Goal: Check status

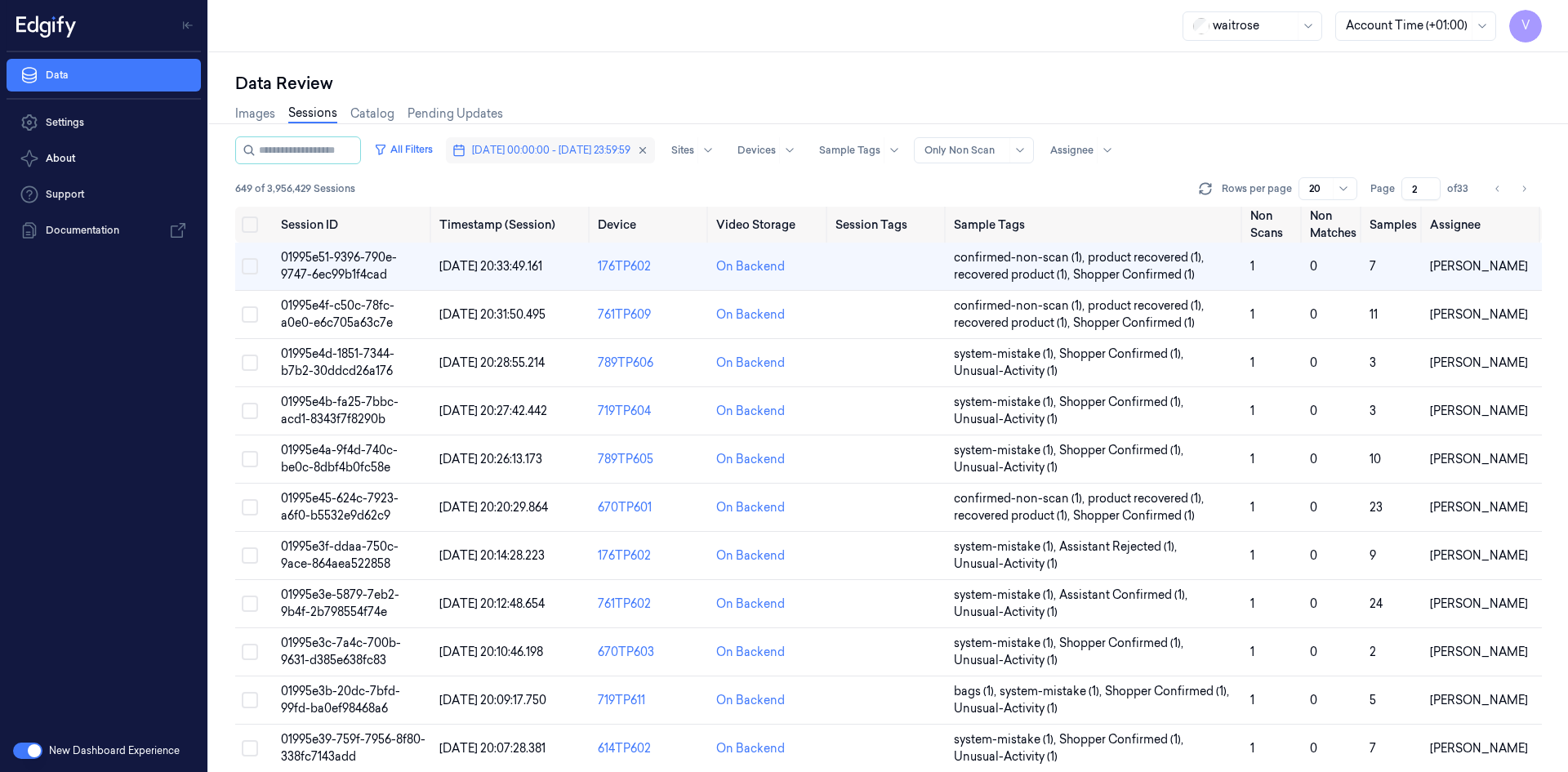
click at [539, 155] on span "[DATE] 00:00:00 - [DATE] 23:59:59" at bounding box center [551, 150] width 159 height 15
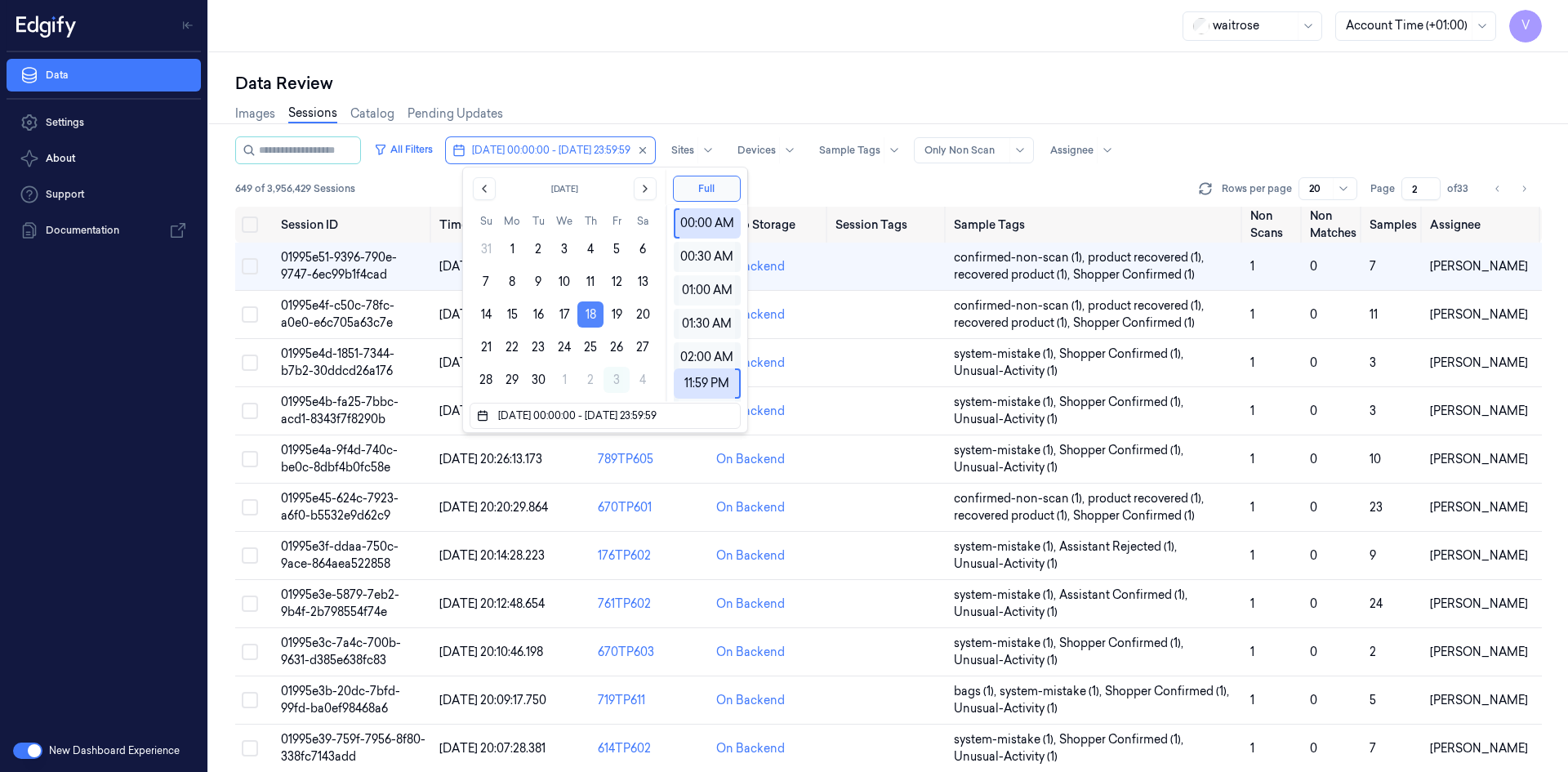
click at [595, 310] on button "18" at bounding box center [590, 314] width 26 height 26
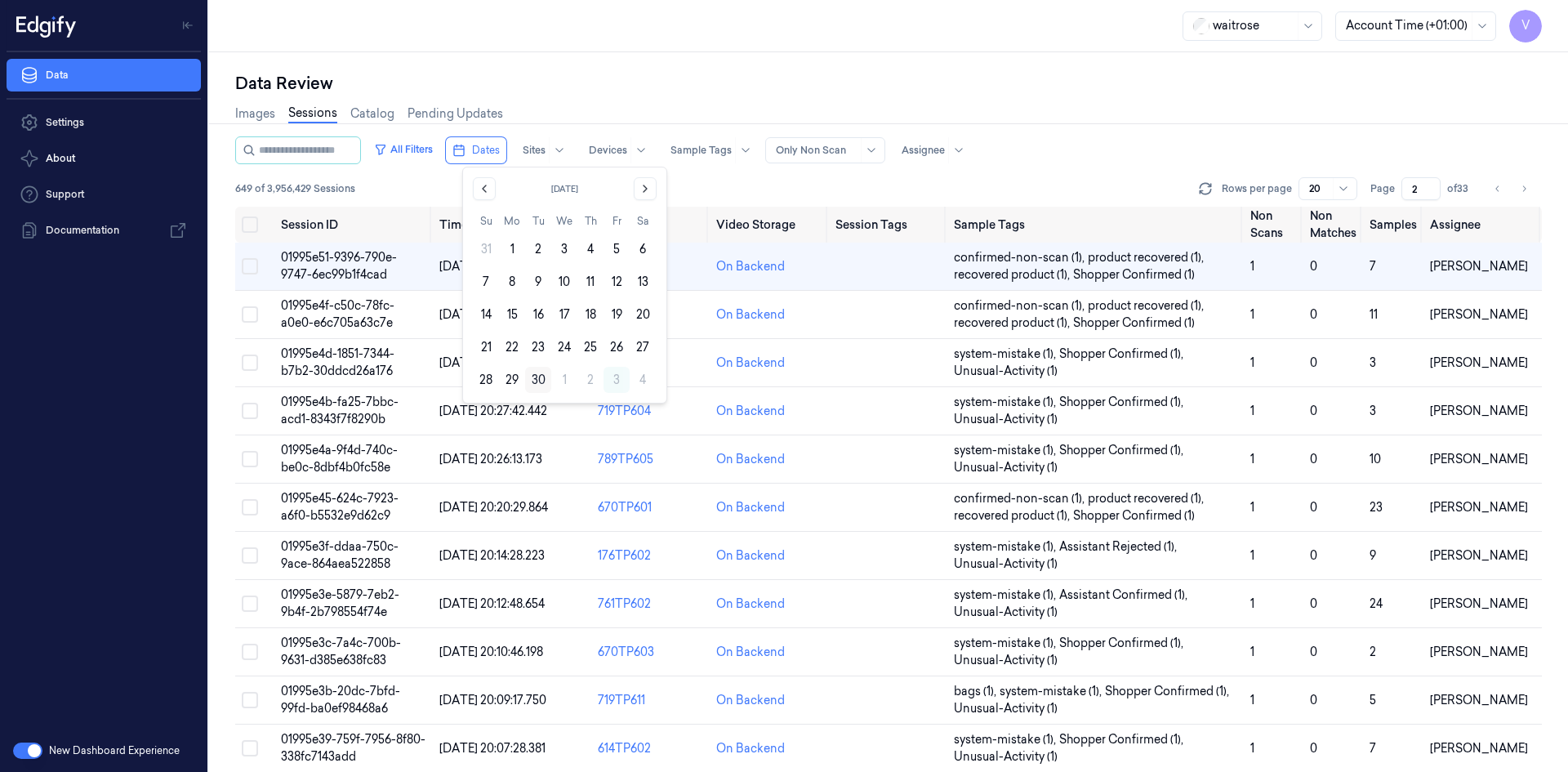
click at [536, 382] on button "30" at bounding box center [538, 379] width 26 height 26
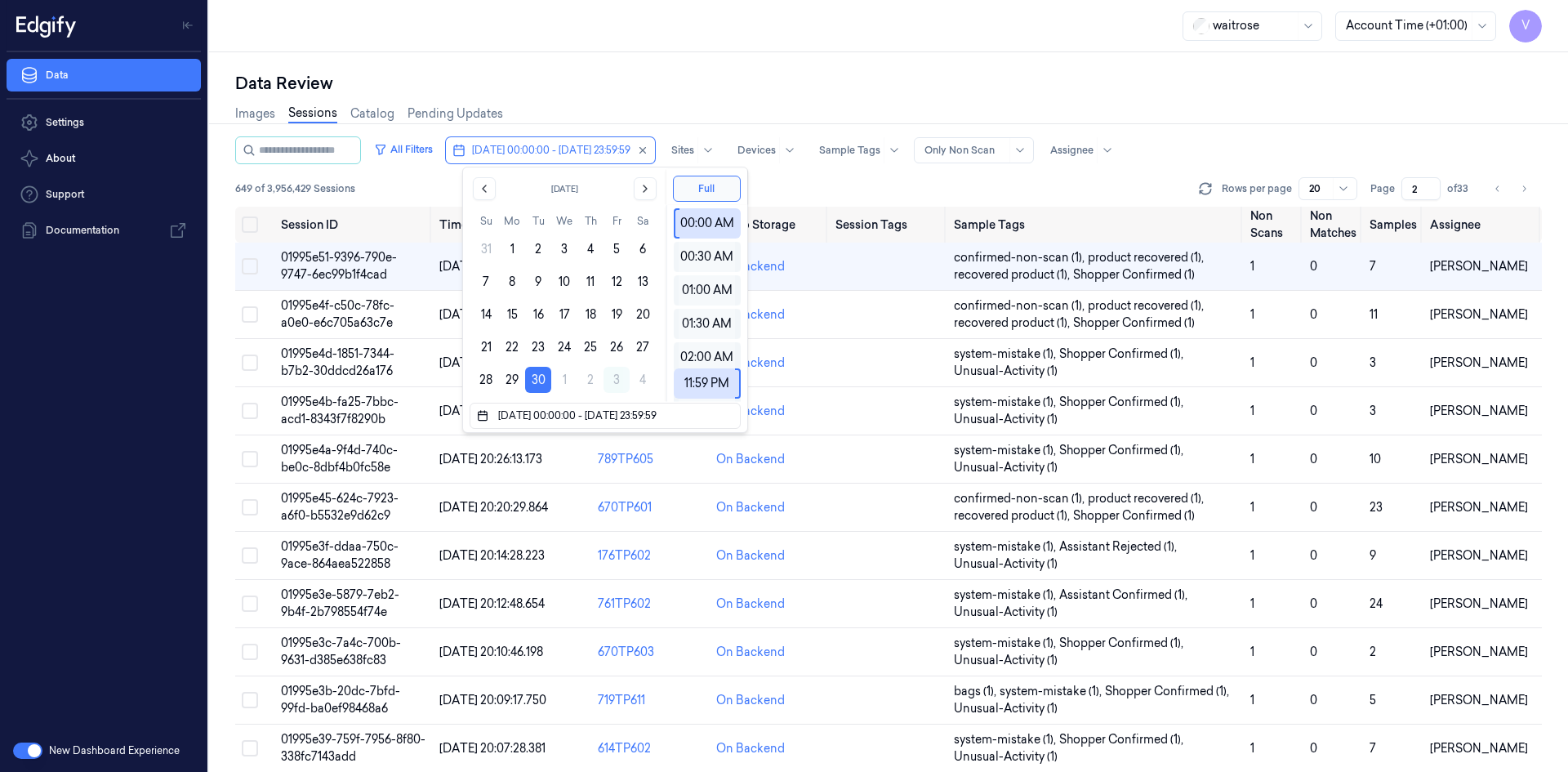
click at [640, 63] on div "Data Review Images Sessions Catalog Pending Updates All Filters [DATE] 00:00:00…" at bounding box center [888, 412] width 1359 height 720
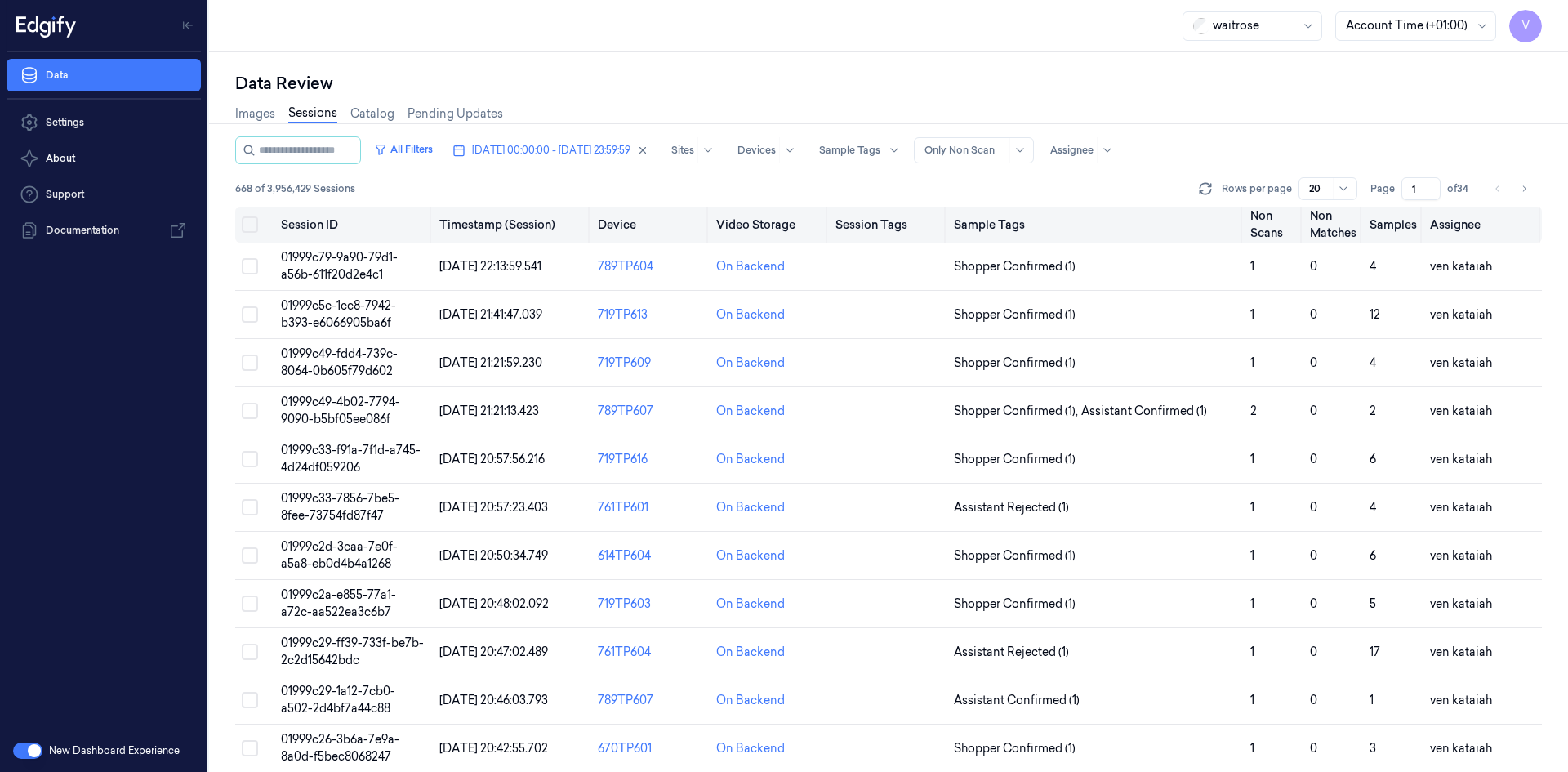
drag, startPoint x: 1419, startPoint y: 188, endPoint x: 1386, endPoint y: 207, distance: 38.1
click at [1386, 207] on div "All Filters [DATE] 00:00:00 - [DATE] 23:59:59 Sites Devices Sample Tags Alert T…" at bounding box center [888, 453] width 1307 height 635
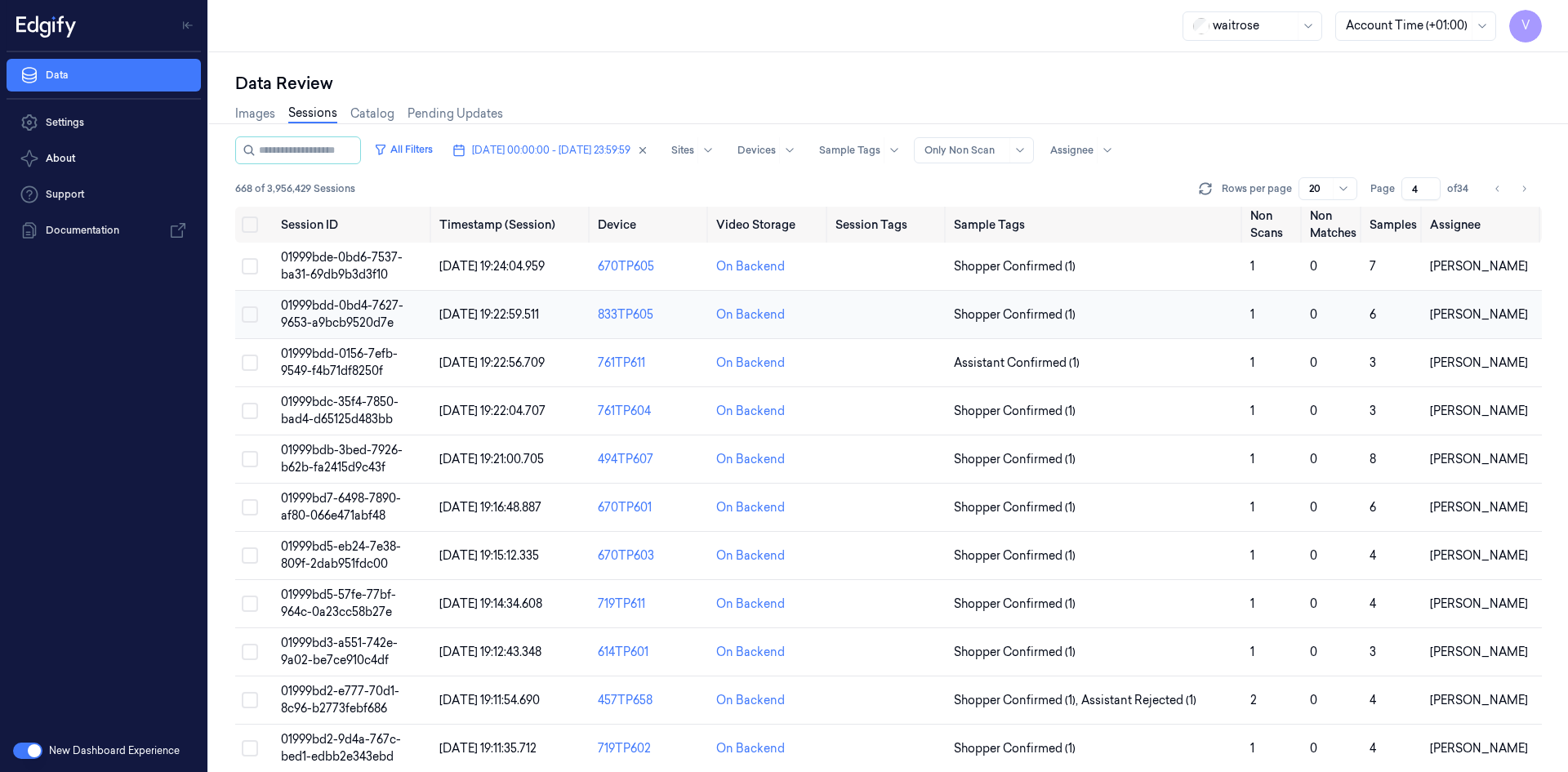
type input "4"
click at [335, 314] on td "01999bdd-0bd4-7627-9653-a9bcb9520d7e" at bounding box center [354, 315] width 159 height 48
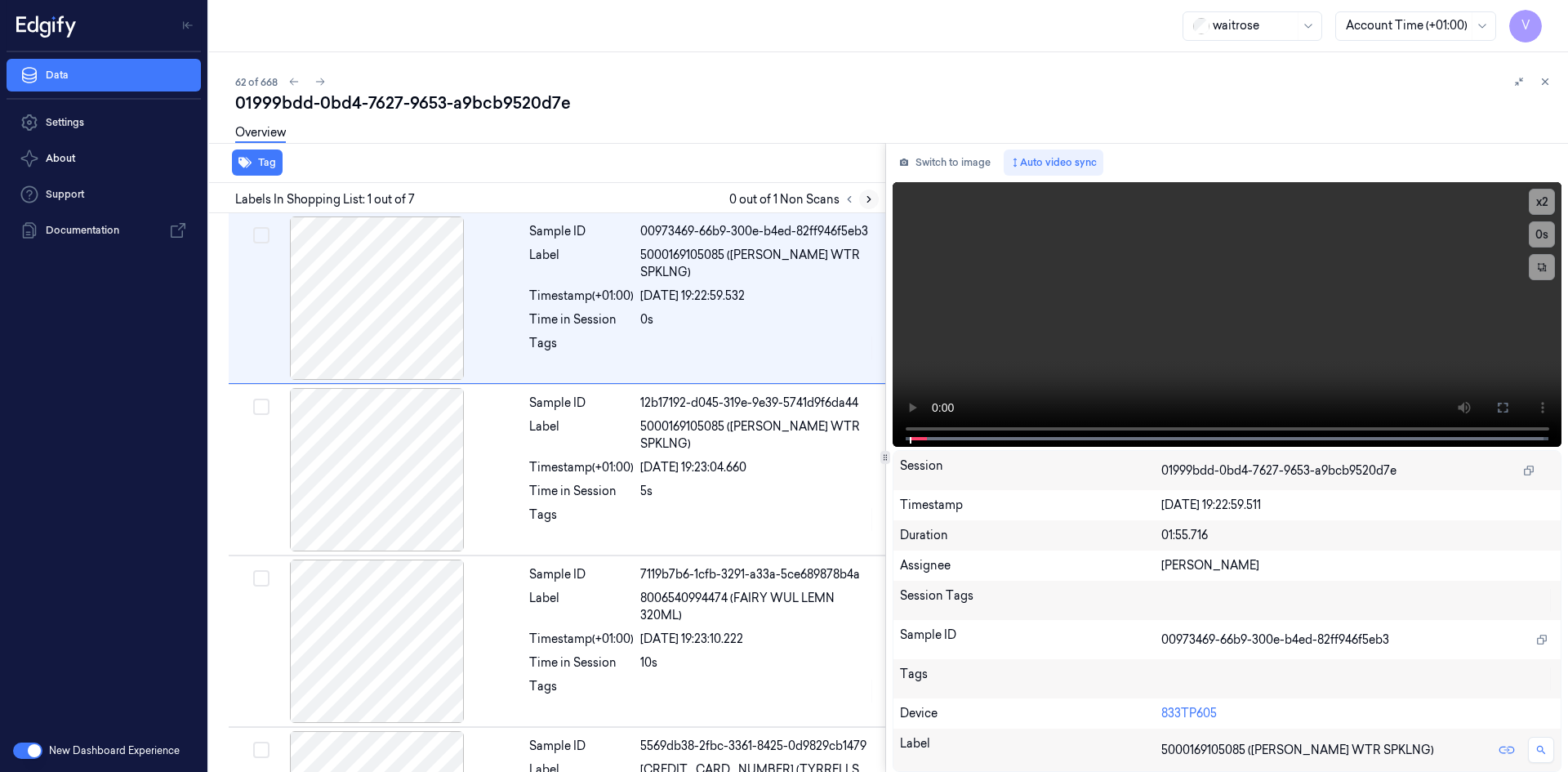
click at [868, 199] on icon at bounding box center [869, 200] width 11 height 11
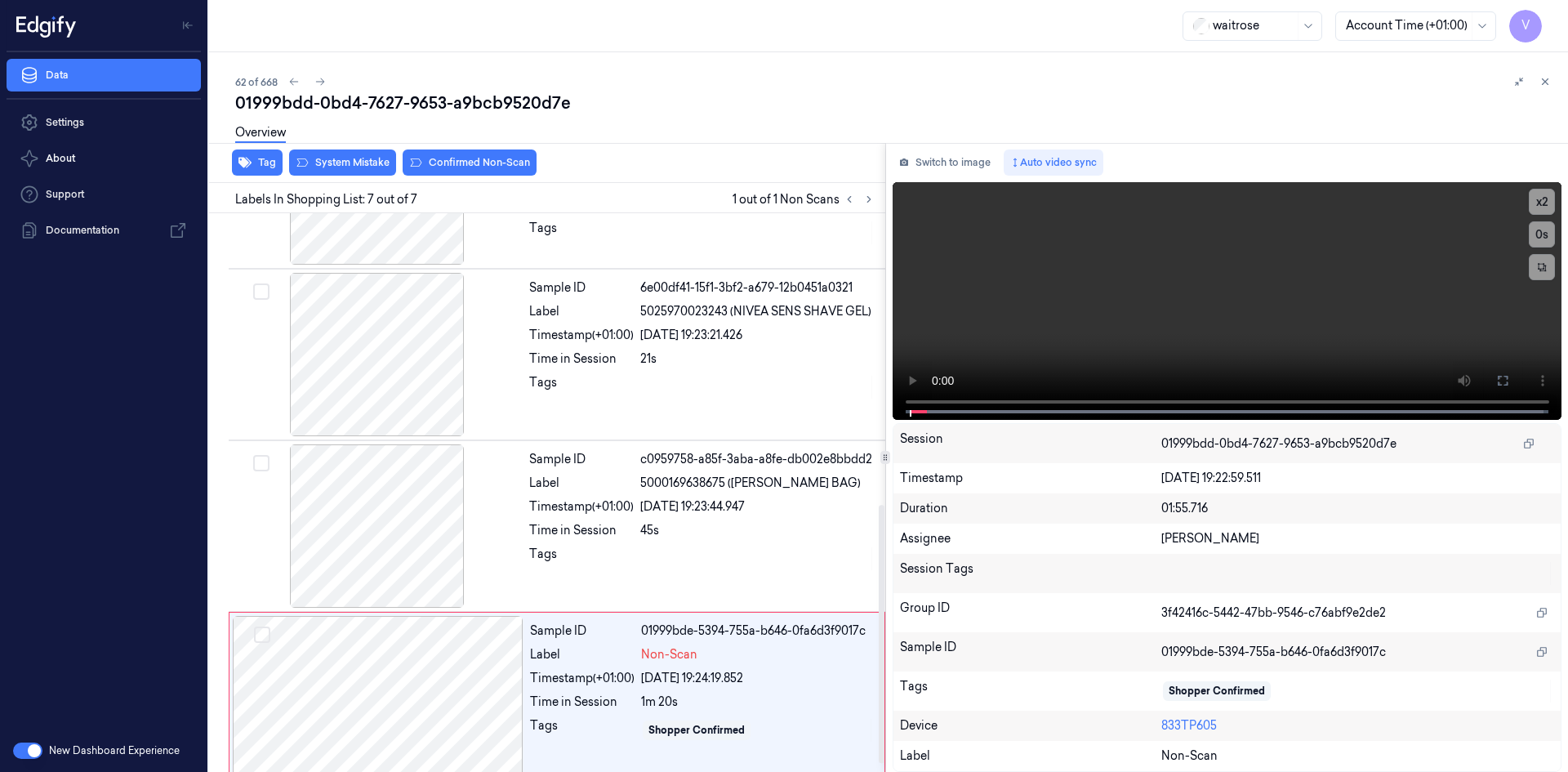
scroll to position [647, 0]
